Goal: Task Accomplishment & Management: Complete application form

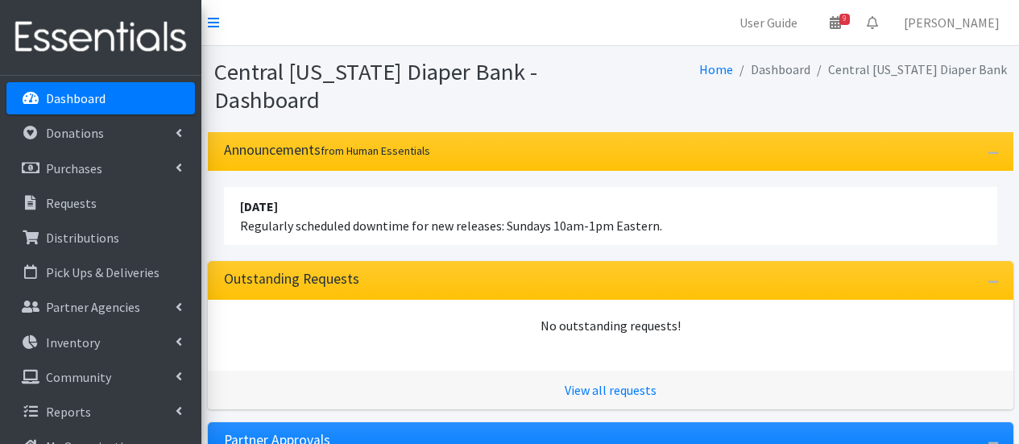
scroll to position [462, 0]
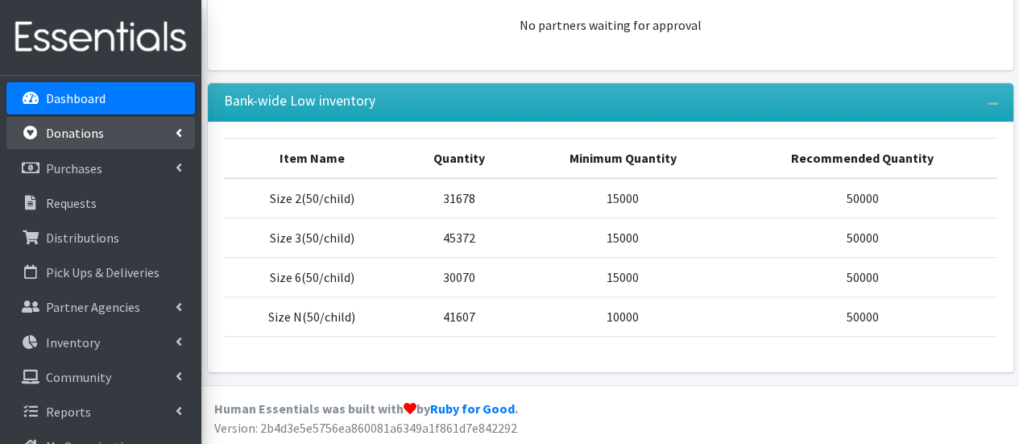
click at [79, 138] on p "Donations" at bounding box center [75, 133] width 58 height 16
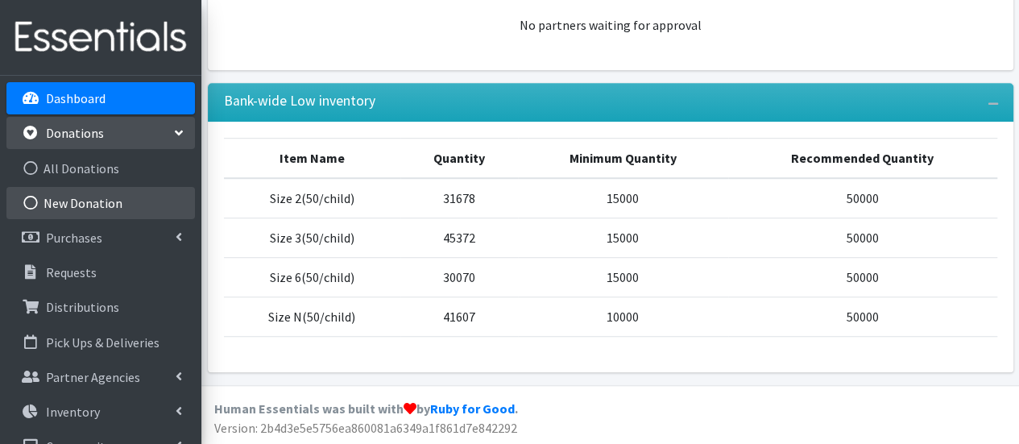
click at [82, 212] on link "New Donation" at bounding box center [100, 203] width 189 height 32
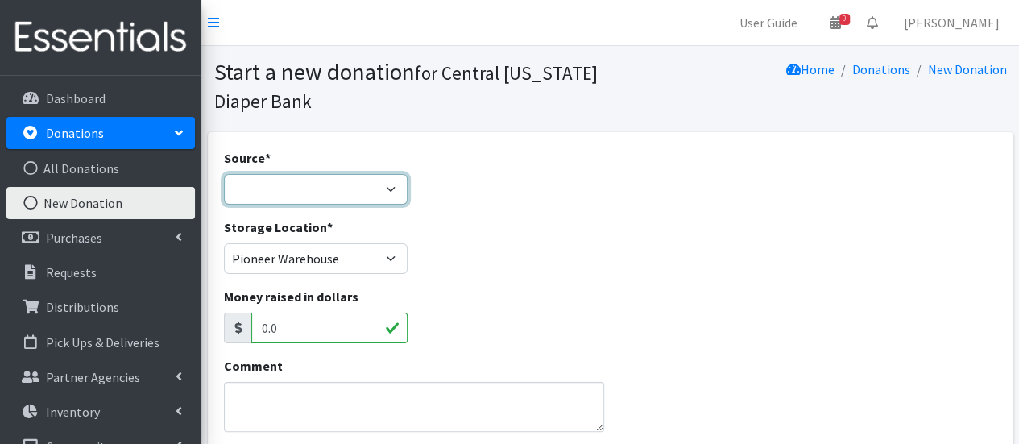
click at [350, 186] on select "Product Drive Manufacturer Donation Site Misc. Donation" at bounding box center [316, 189] width 185 height 31
select select "Product Drive"
click at [224, 174] on select "Product Drive Manufacturer Donation Site Misc. Donation" at bounding box center [316, 189] width 185 height 31
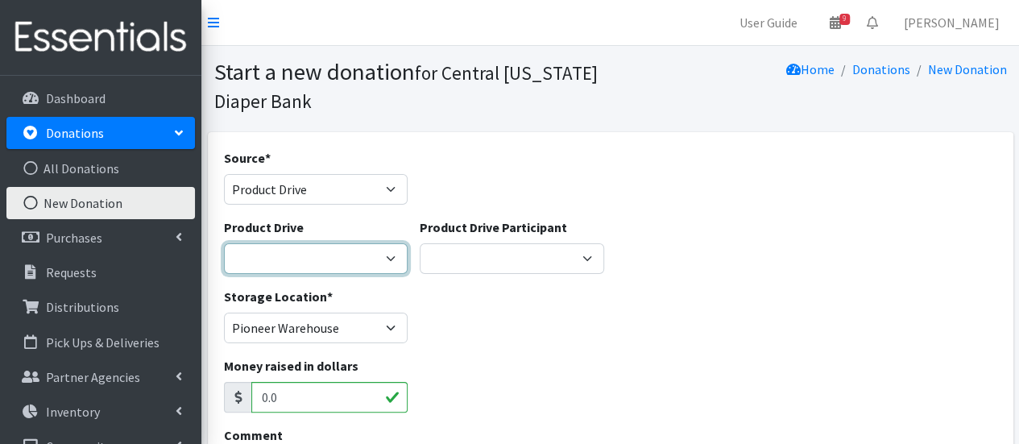
click at [342, 249] on select "AAPC (American Academy of Professional Coders) Alex Debbold Family & Friends Al…" at bounding box center [316, 258] width 185 height 31
select select "1024"
click at [224, 243] on select "AAPC (American Academy of Professional Coders) Alex Debbold Family & Friends Al…" at bounding box center [316, 258] width 185 height 31
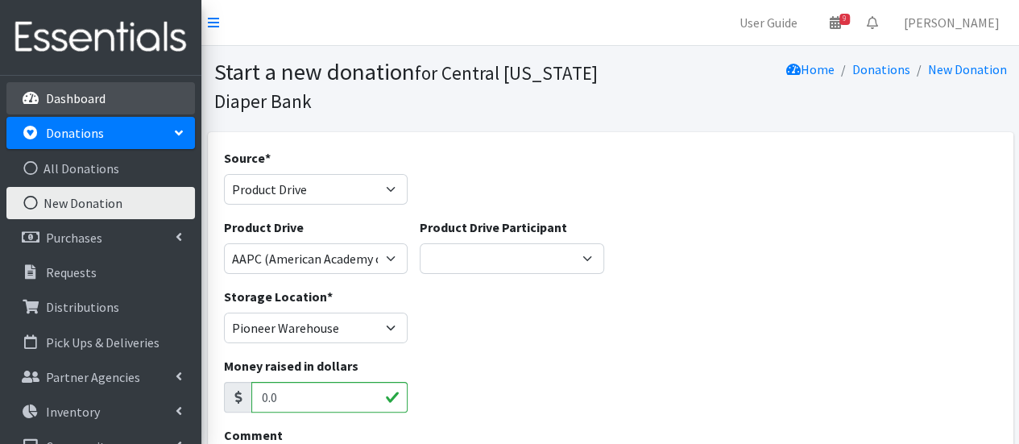
click at [91, 106] on p "Dashboard" at bounding box center [76, 98] width 60 height 16
